Goal: Information Seeking & Learning: Learn about a topic

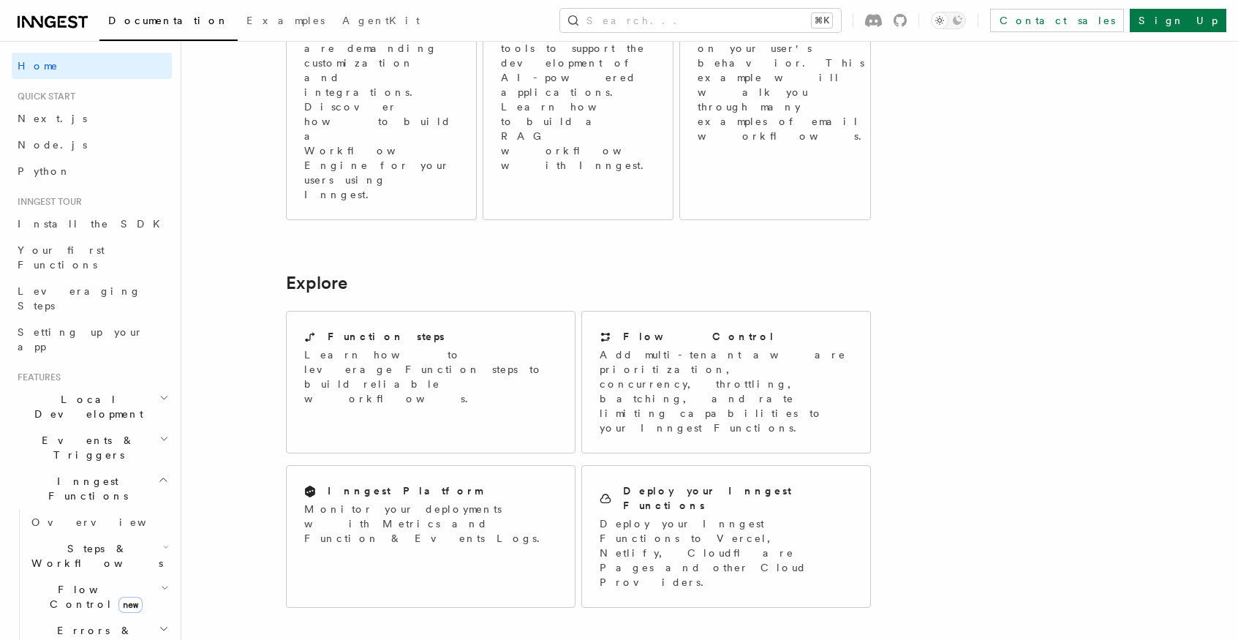
scroll to position [1002, 0]
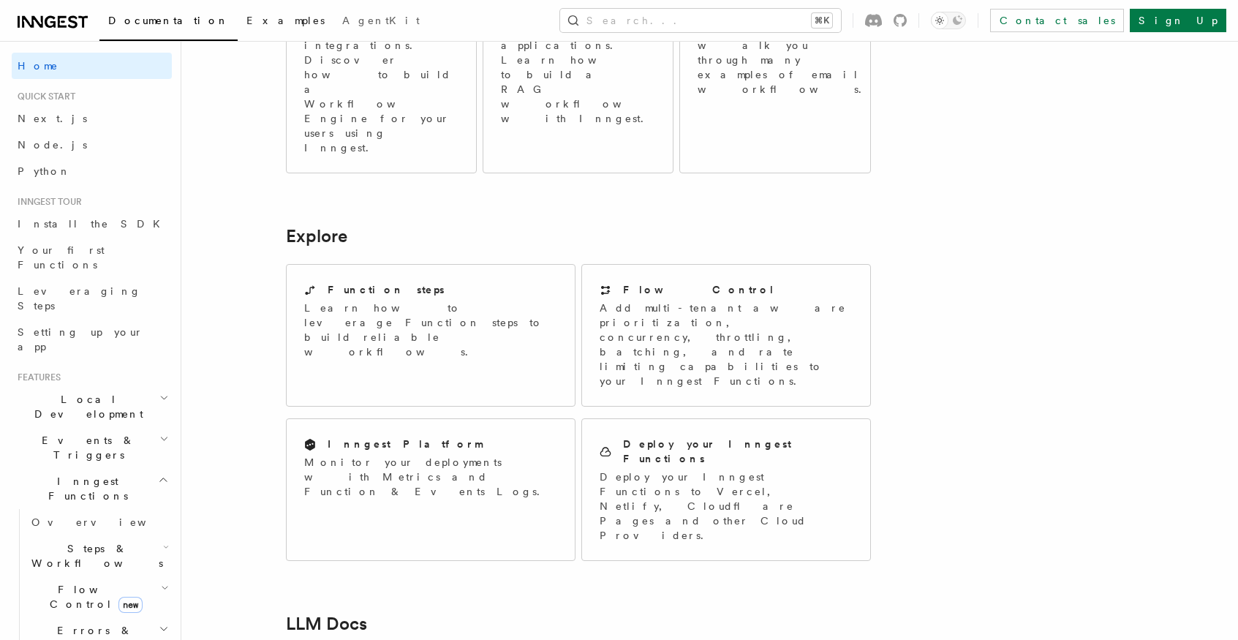
click at [246, 25] on span "Examples" at bounding box center [285, 21] width 78 height 12
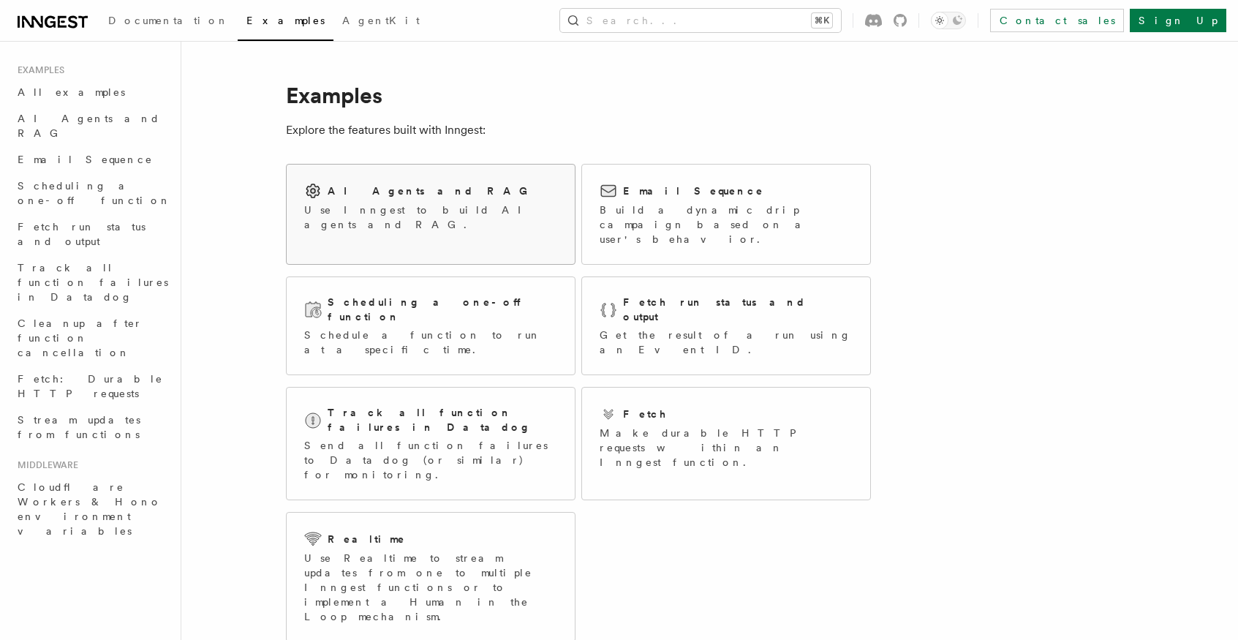
click at [399, 200] on div "AI Agents and RAG Use Inngest to build AI agents and RAG." at bounding box center [430, 207] width 253 height 50
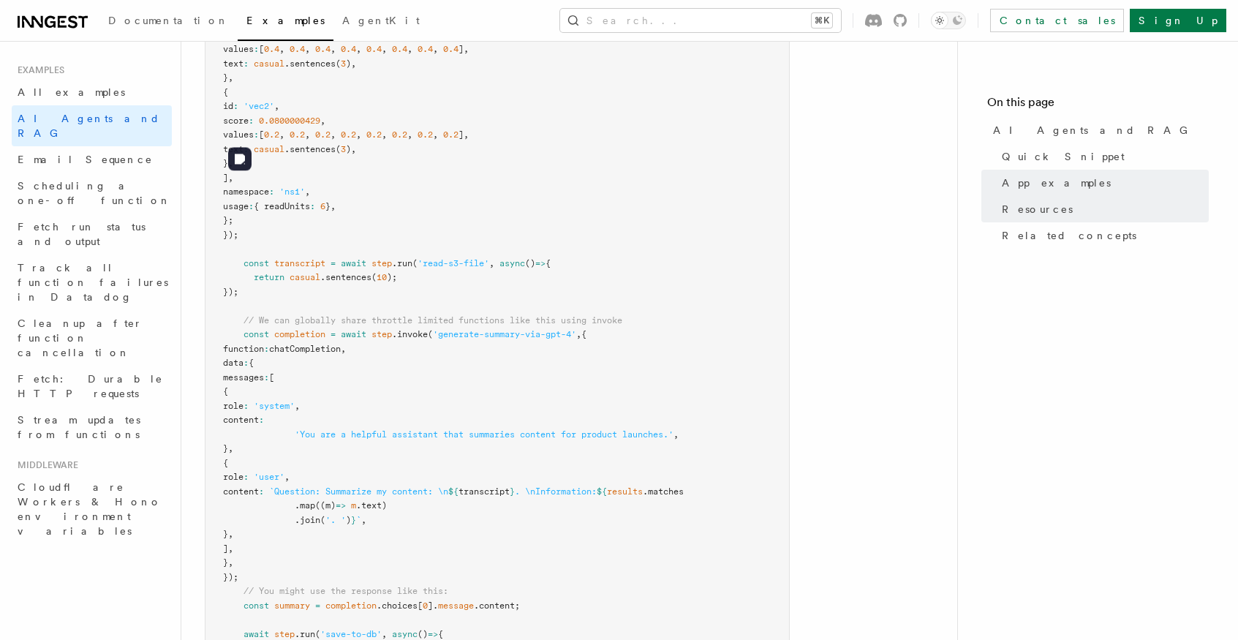
scroll to position [645, 0]
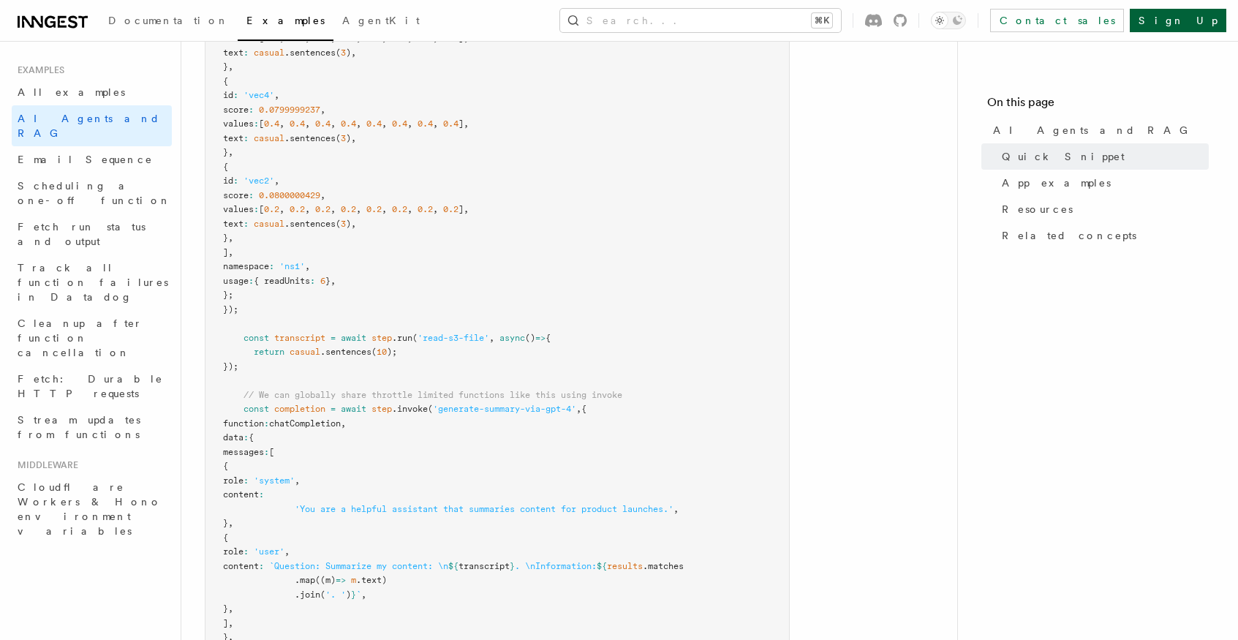
click at [1225, 20] on link "Sign Up" at bounding box center [1178, 20] width 97 height 23
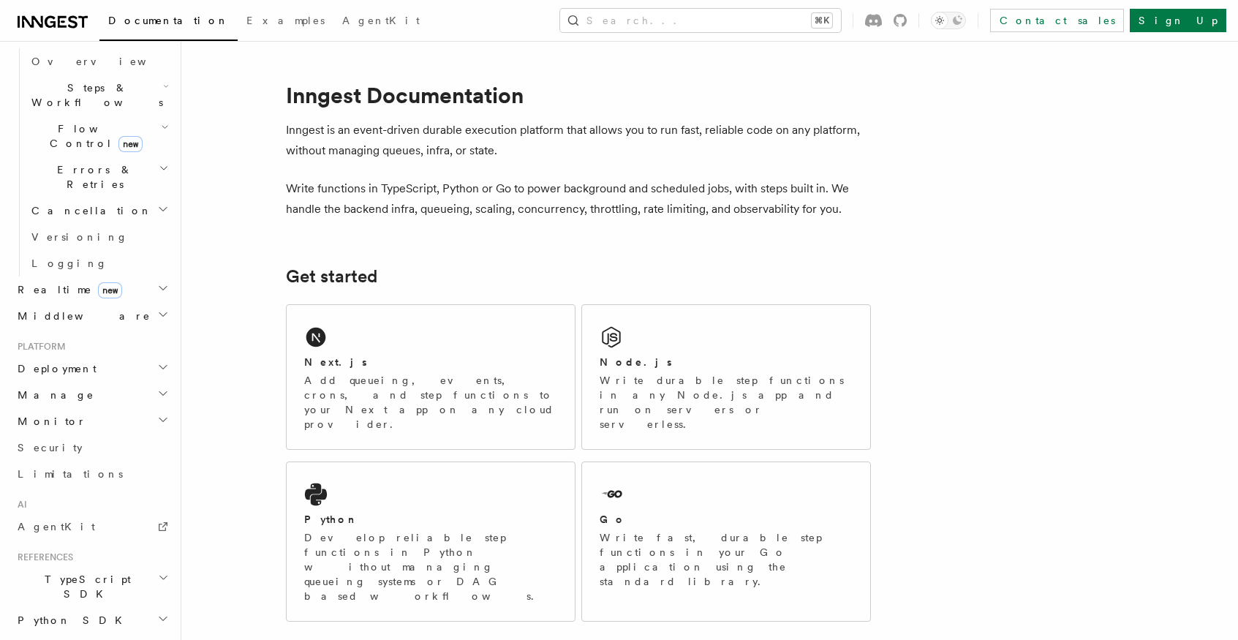
click at [131, 355] on h2 "Deployment" at bounding box center [92, 368] width 160 height 26
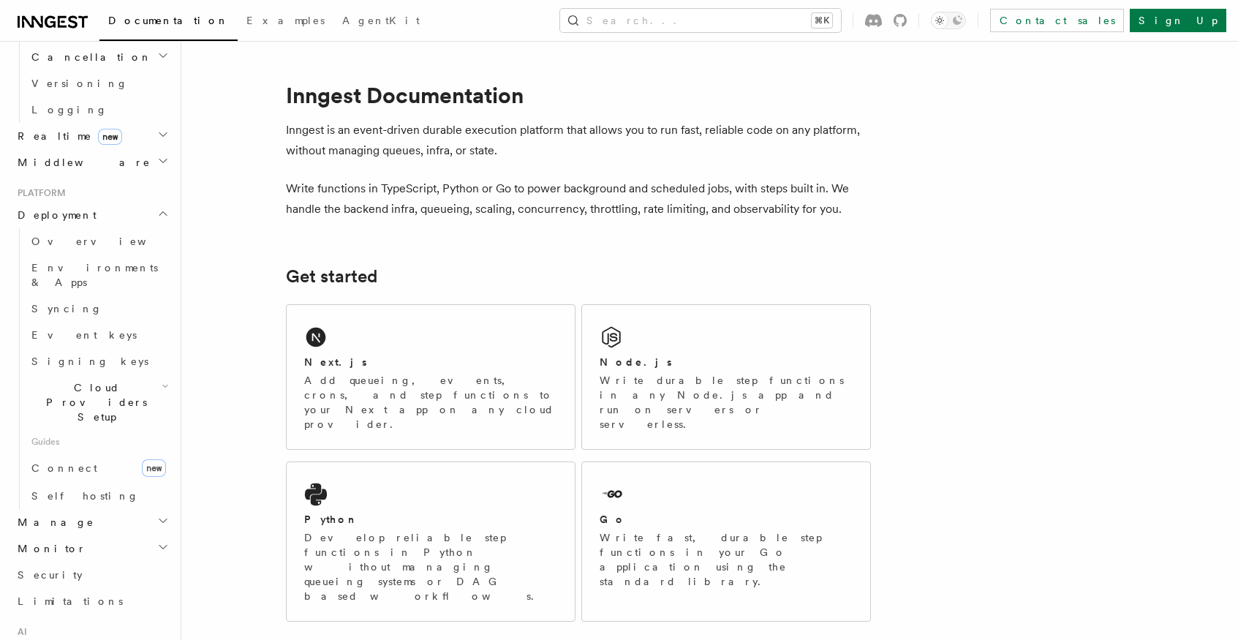
scroll to position [617, 0]
click at [114, 252] on link "Environments & Apps" at bounding box center [99, 272] width 146 height 41
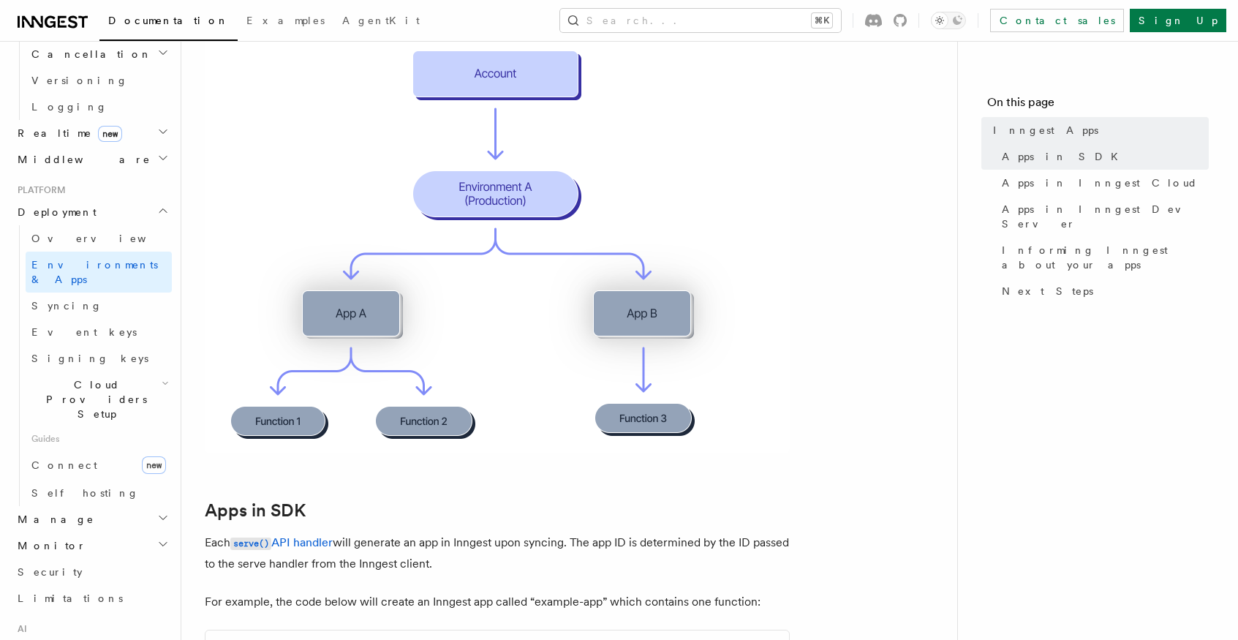
scroll to position [307, 0]
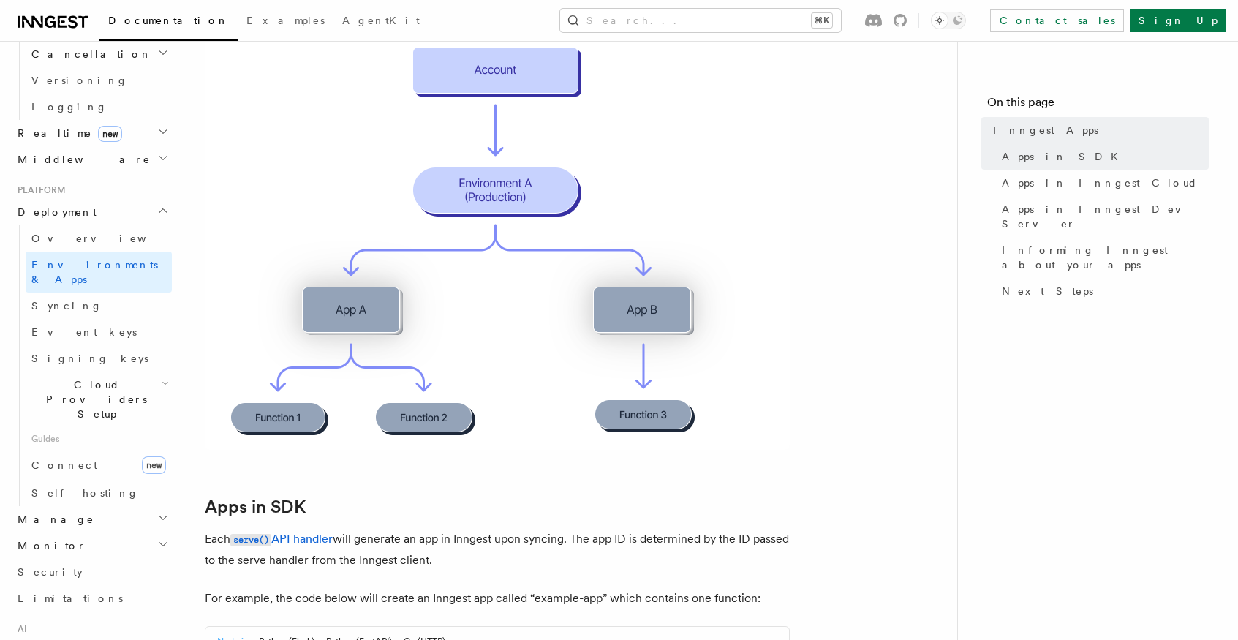
click at [119, 377] on span "Cloud Providers Setup" at bounding box center [94, 399] width 136 height 44
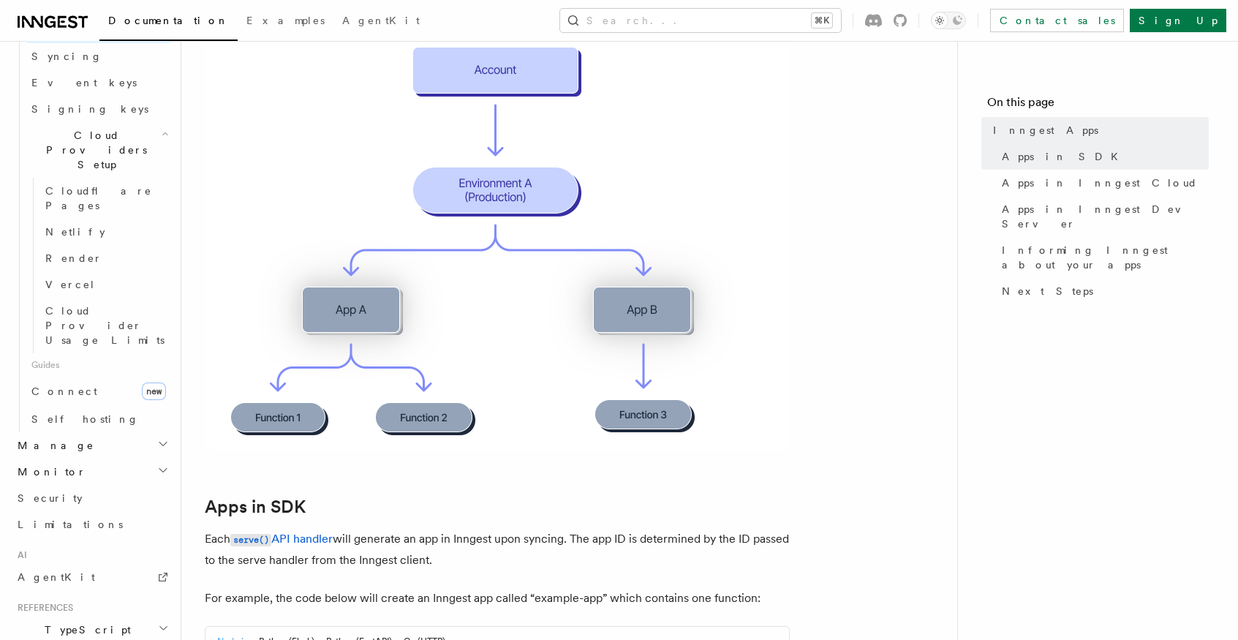
scroll to position [913, 0]
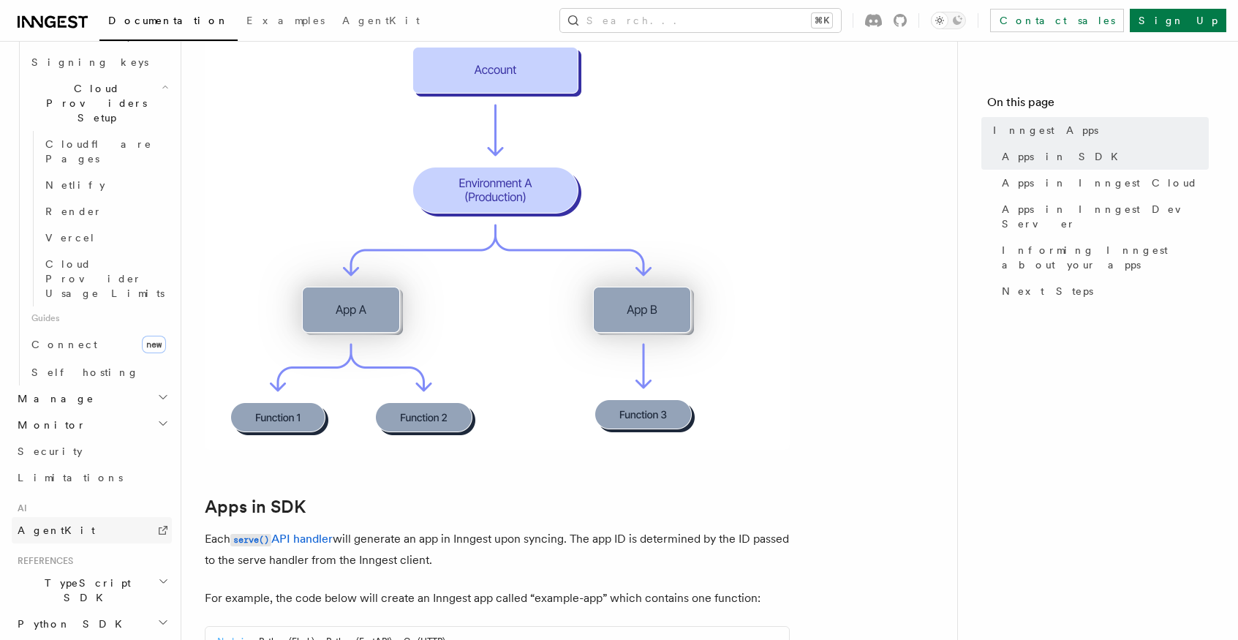
click at [94, 517] on link "AgentKit" at bounding box center [92, 530] width 160 height 26
